Goal: Task Accomplishment & Management: Manage account settings

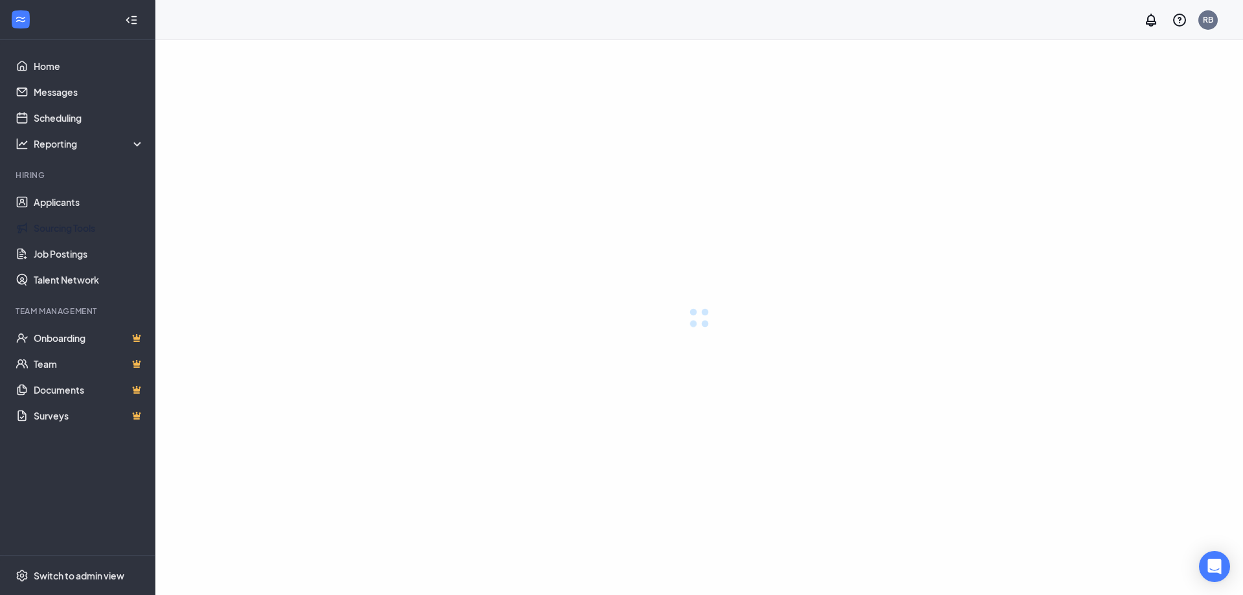
click at [89, 206] on link "Applicants" at bounding box center [89, 202] width 111 height 26
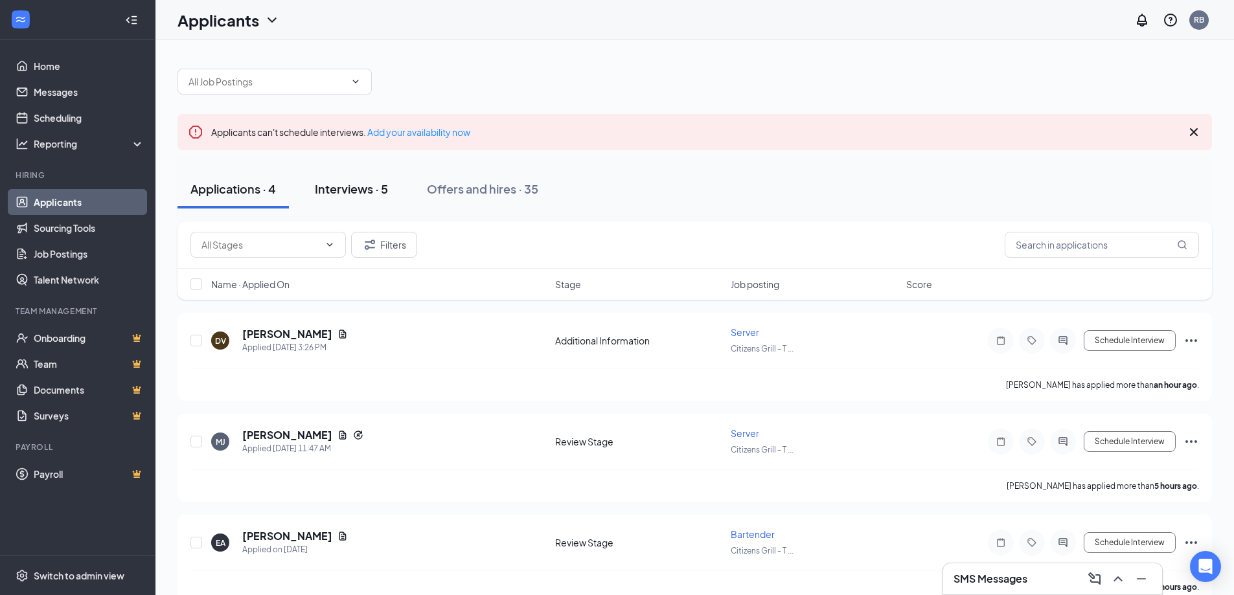
click at [366, 185] on div "Interviews · 5" at bounding box center [351, 189] width 73 height 16
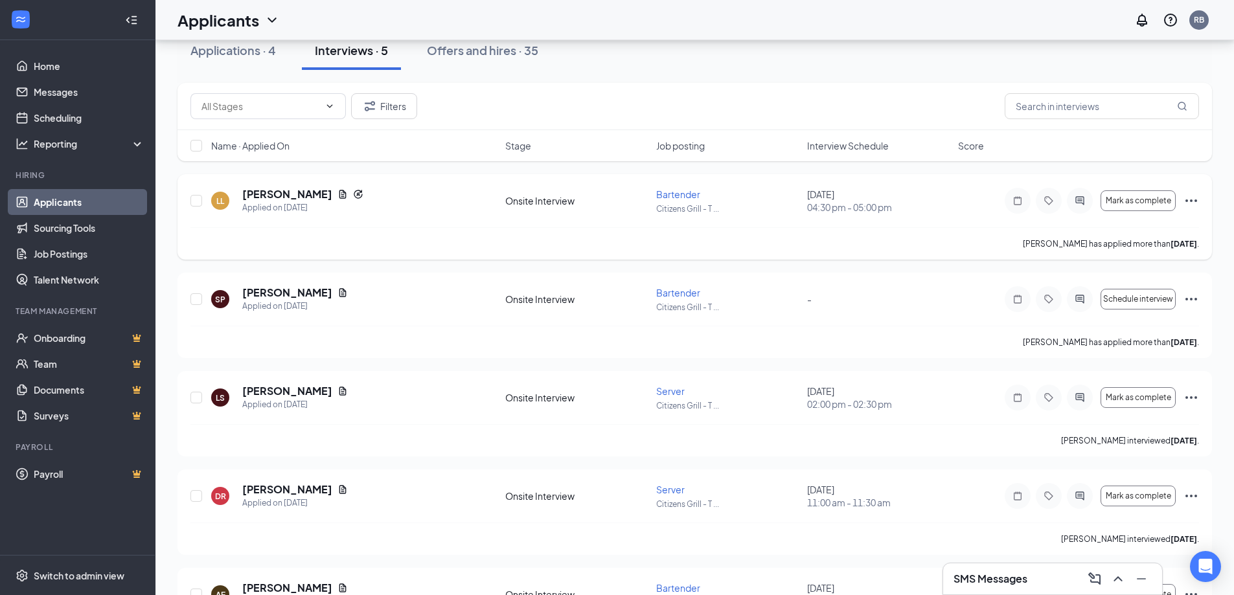
scroll to position [18, 0]
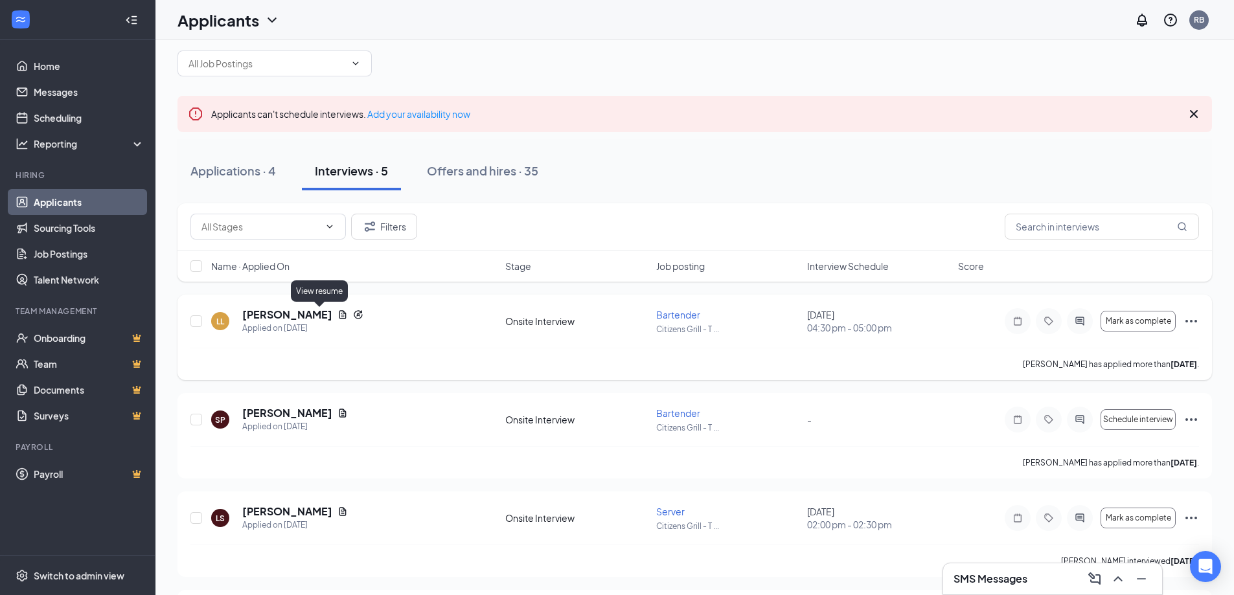
click at [337, 313] on icon "Document" at bounding box center [342, 315] width 10 height 10
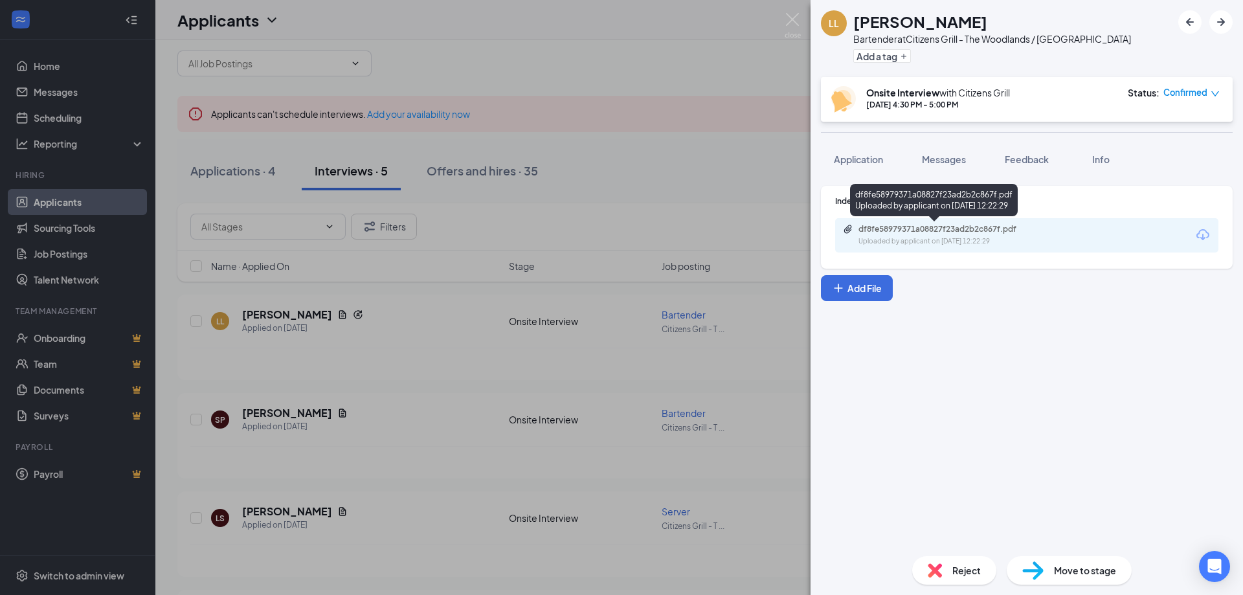
click at [941, 229] on div "df8fe58979371a08827f23ad2b2c867f.pdf" at bounding box center [949, 229] width 181 height 10
click at [694, 253] on div "LL [PERSON_NAME] Bartender at Citizens Grill - The Woodlands / Conroe Add a tag…" at bounding box center [621, 297] width 1243 height 595
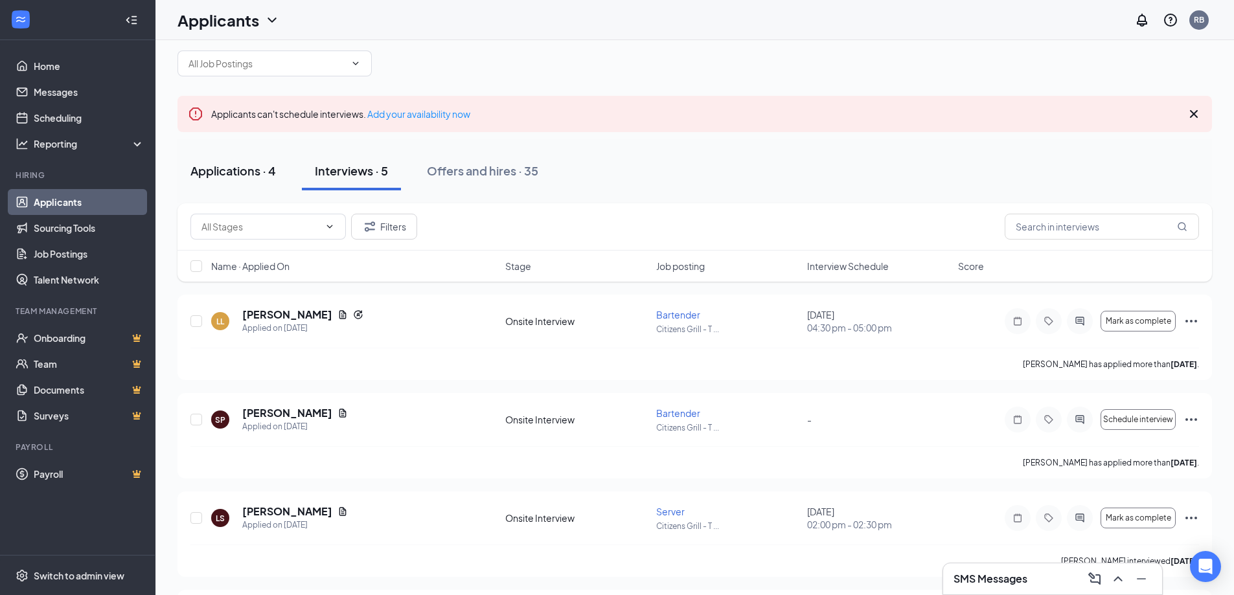
click at [232, 166] on div "Applications · 4" at bounding box center [232, 171] width 85 height 16
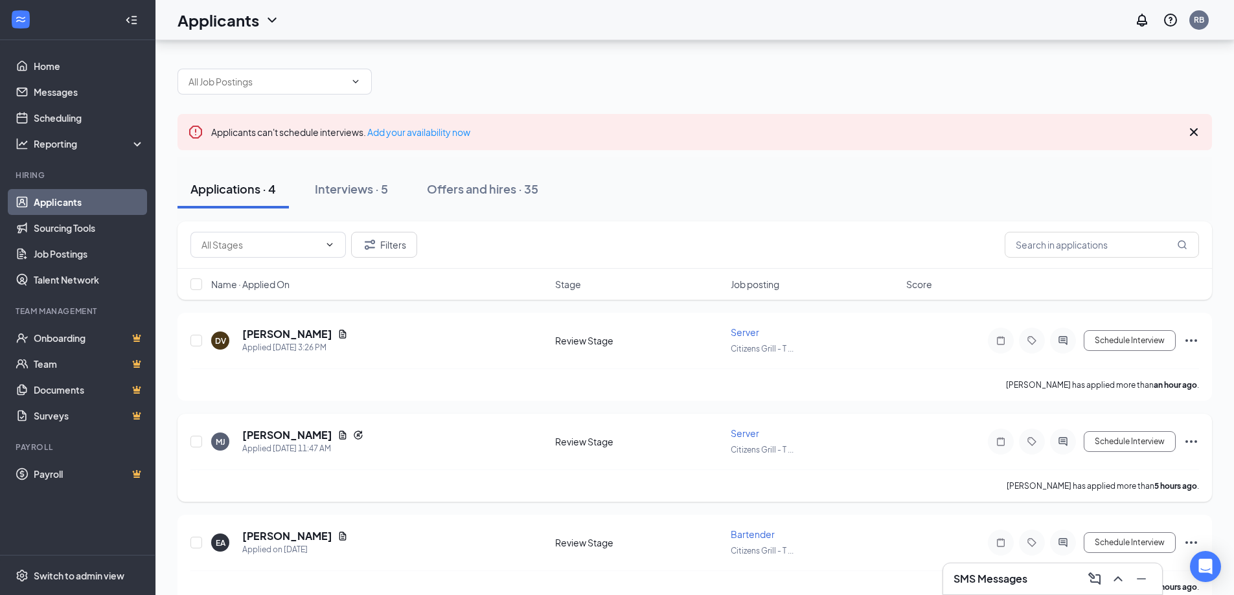
scroll to position [124, 0]
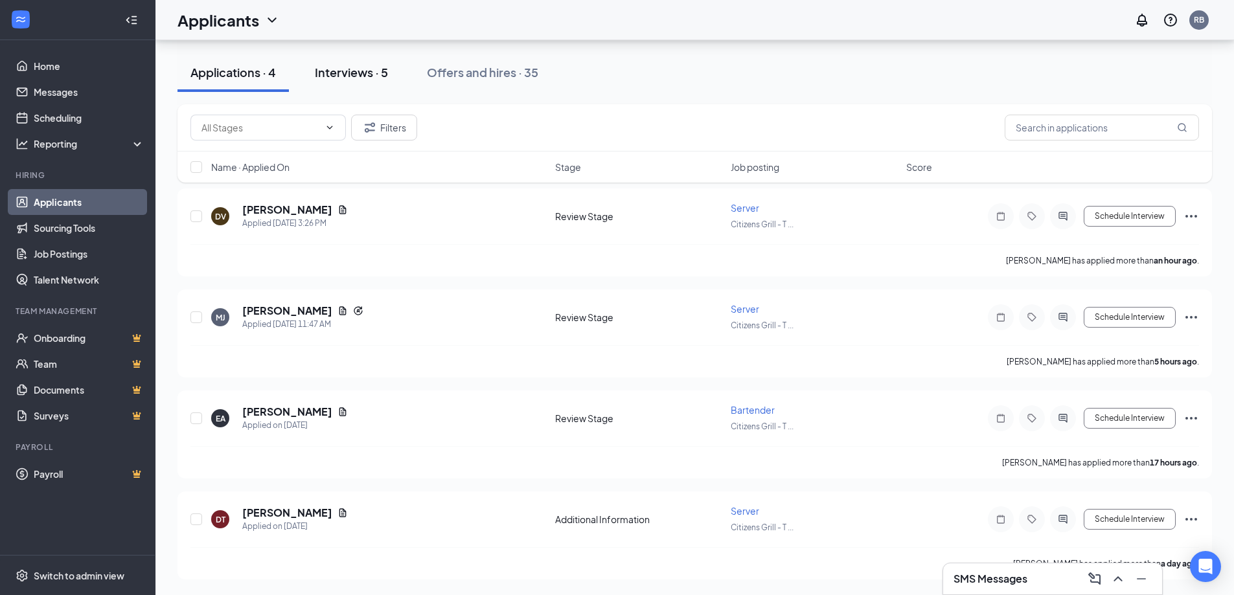
click at [345, 73] on div "Interviews · 5" at bounding box center [351, 72] width 73 height 16
